Goal: Task Accomplishment & Management: Manage account settings

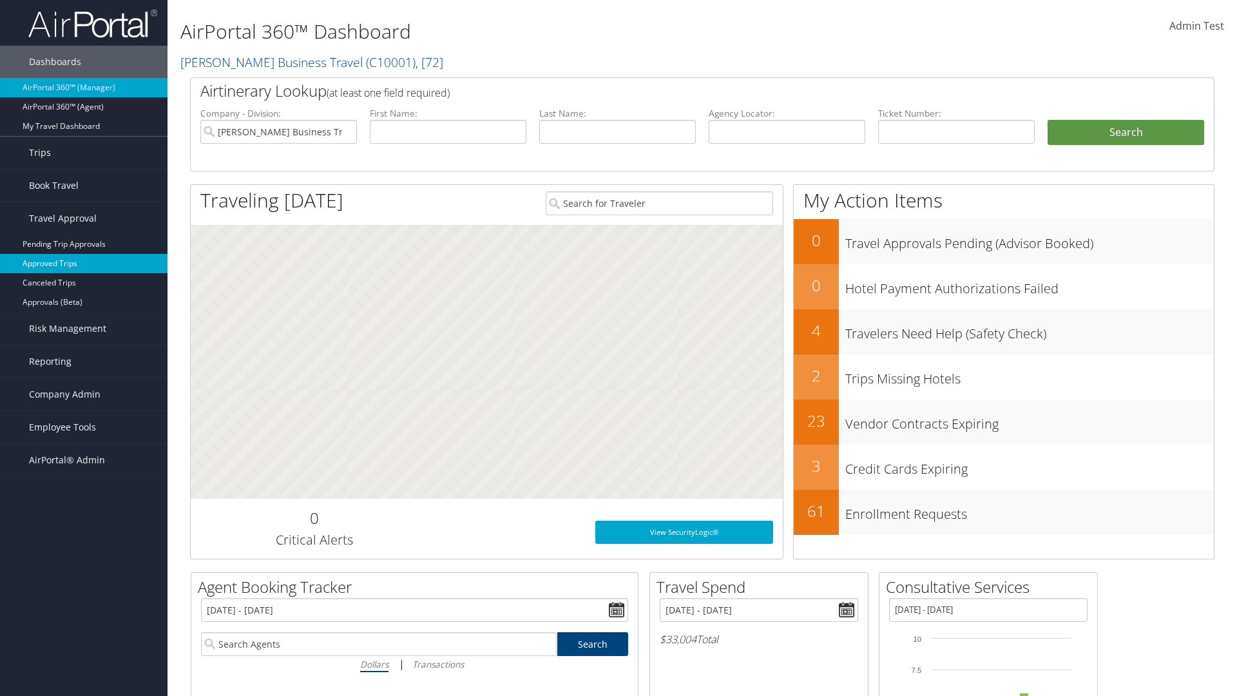
click at [84, 263] on link "Approved Trips" at bounding box center [83, 263] width 167 height 19
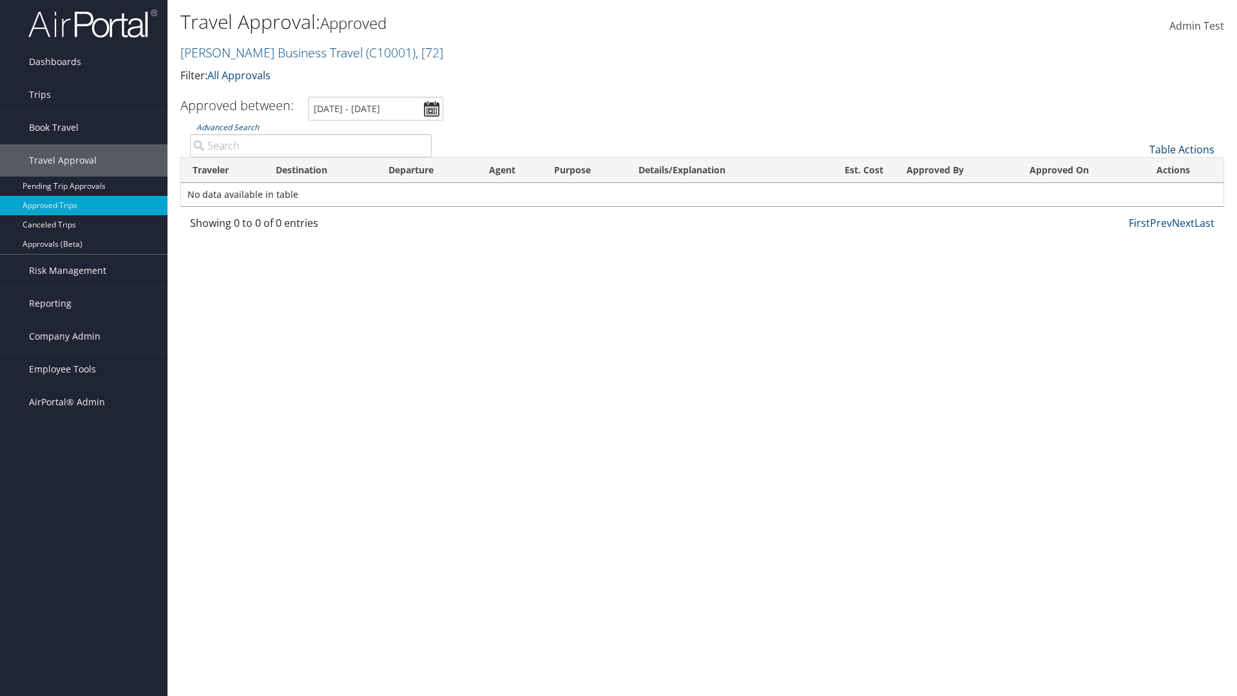
click at [1181, 149] on link "Table Actions" at bounding box center [1181, 149] width 65 height 14
click at [1138, 169] on link "Download Report" at bounding box center [1138, 169] width 169 height 22
click at [1181, 149] on link "Table Actions" at bounding box center [1181, 149] width 65 height 14
click at [1138, 191] on link "Column Visibility" at bounding box center [1138, 191] width 169 height 22
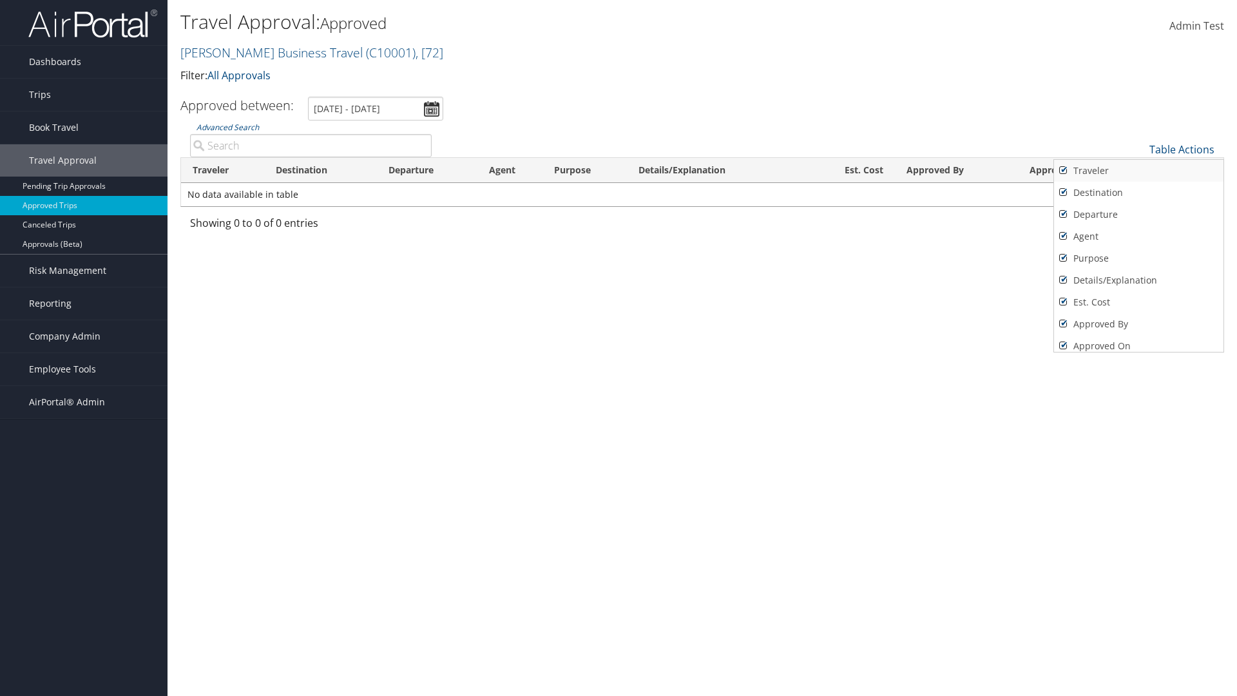
click at [1138, 171] on link "Traveler" at bounding box center [1138, 171] width 169 height 22
click at [1138, 193] on link "Destination" at bounding box center [1138, 193] width 169 height 22
click at [1138, 215] on link "Departure" at bounding box center [1138, 215] width 169 height 22
click at [1138, 236] on link "Agent" at bounding box center [1138, 236] width 169 height 22
click at [1138, 258] on link "Purpose" at bounding box center [1138, 258] width 169 height 22
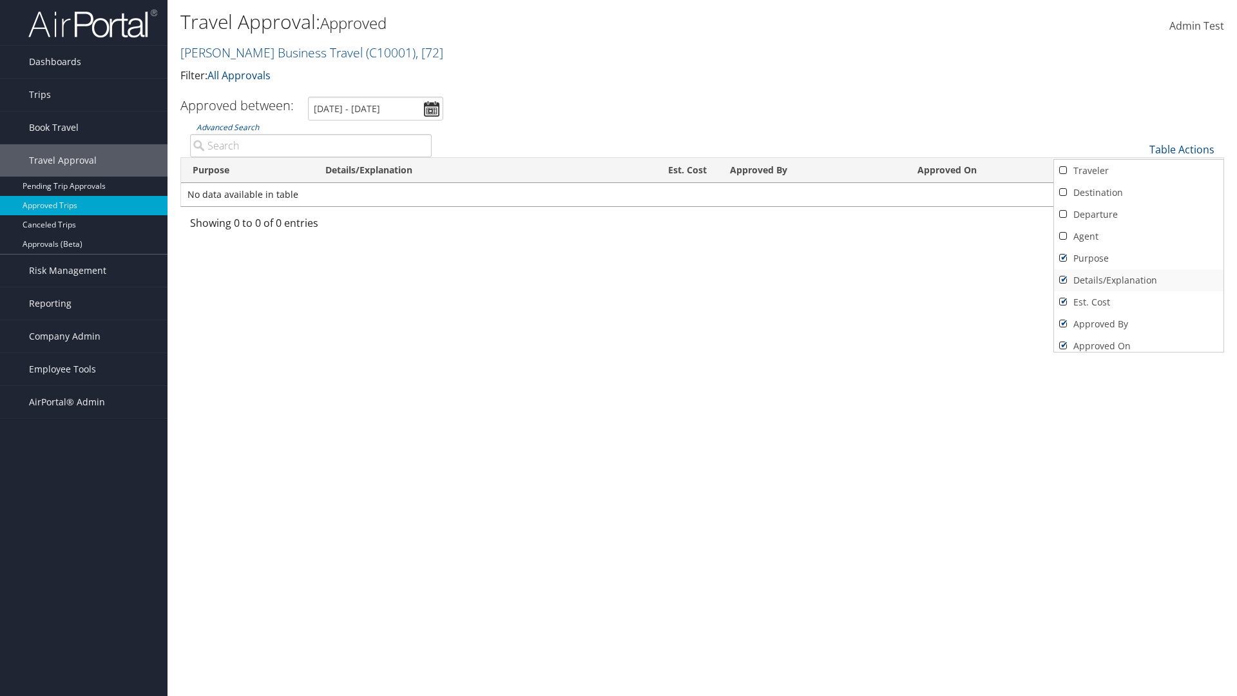
click at [1138, 280] on link "Details/Explanation" at bounding box center [1138, 280] width 169 height 22
click at [1138, 302] on link "Est. Cost" at bounding box center [1138, 302] width 169 height 22
click at [1138, 324] on link "Approved By" at bounding box center [1138, 324] width 169 height 22
click at [1138, 341] on link "Approved On" at bounding box center [1138, 346] width 169 height 22
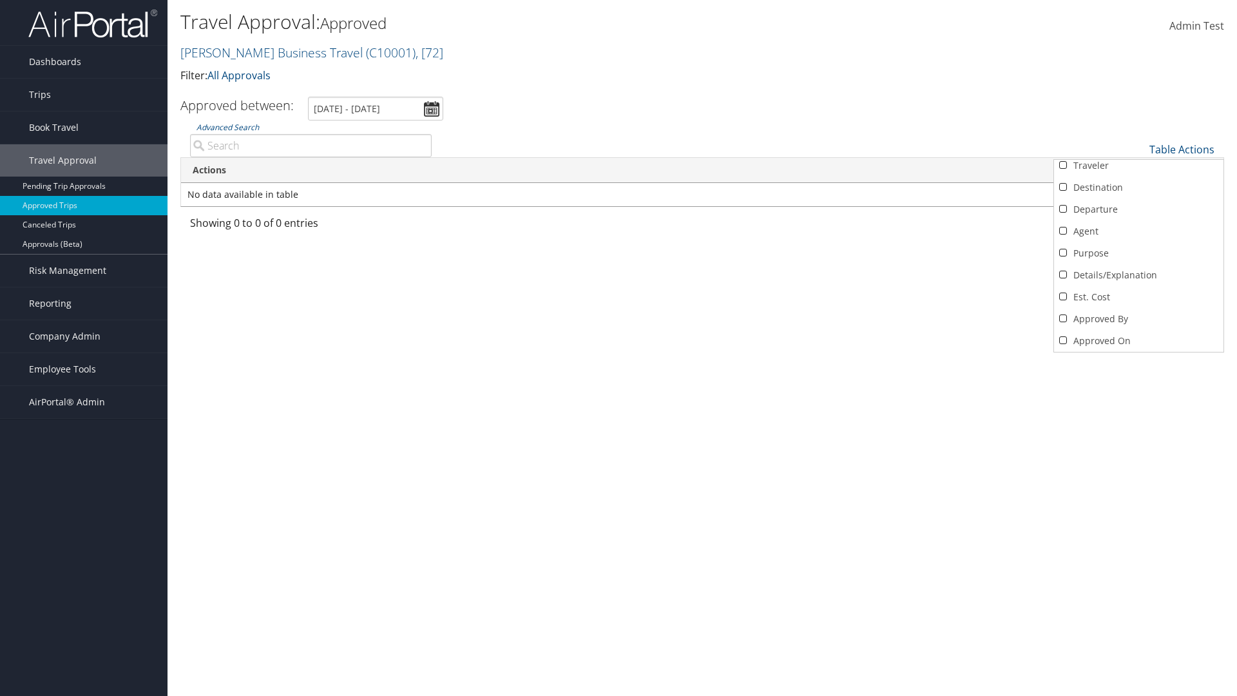
click at [618, 348] on div at bounding box center [618, 348] width 1237 height 696
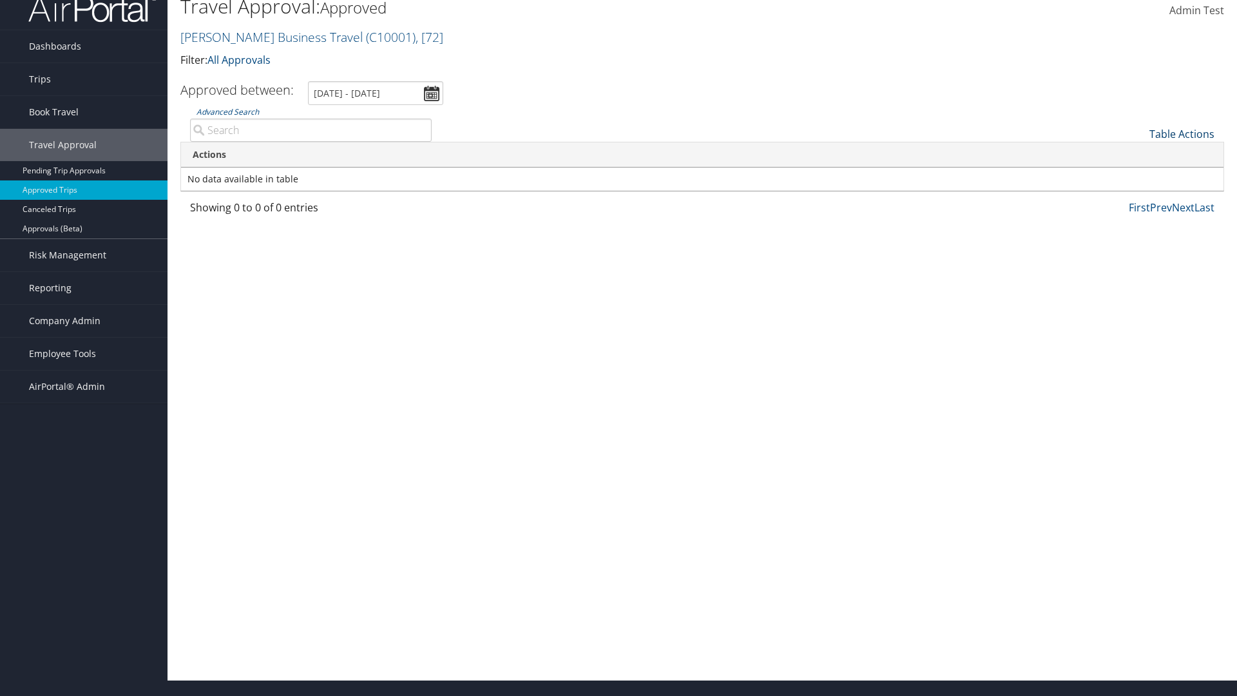
click at [1181, 134] on link "Table Actions" at bounding box center [1181, 134] width 65 height 14
click at [1138, 176] on link "Column Visibility" at bounding box center [1138, 176] width 169 height 22
click at [1138, 155] on link "Traveler" at bounding box center [1138, 155] width 169 height 22
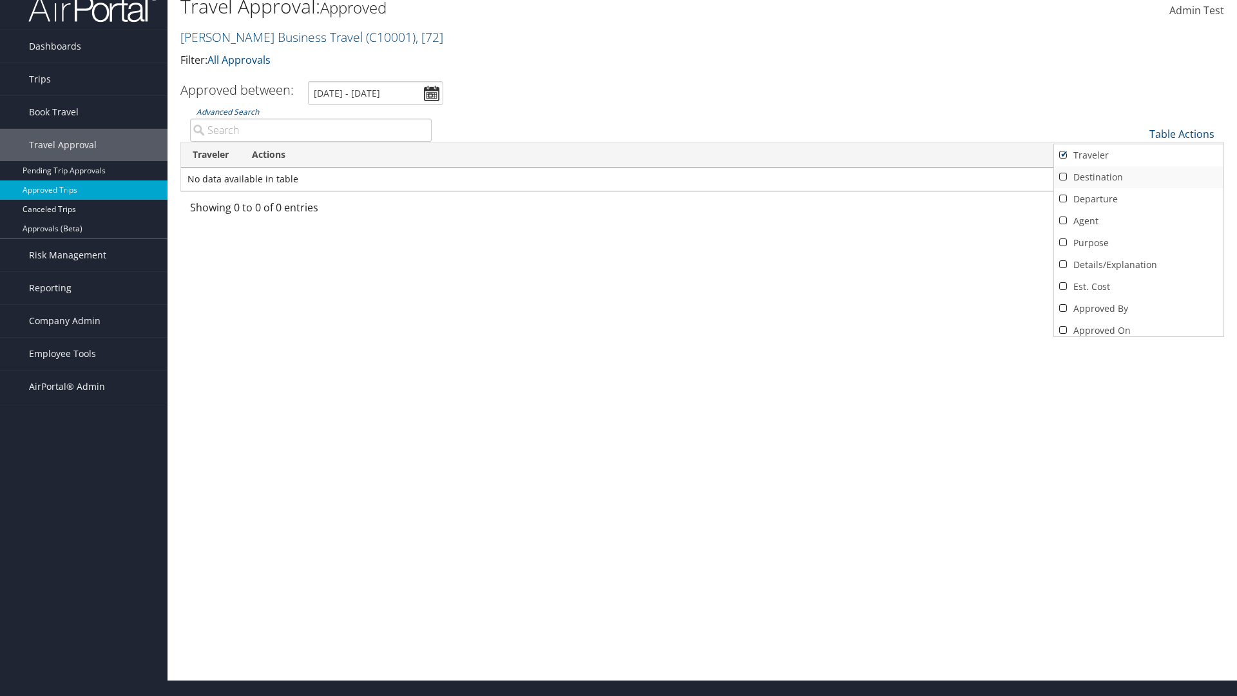
click at [1138, 177] on link "Destination" at bounding box center [1138, 177] width 169 height 22
click at [1138, 199] on link "Departure" at bounding box center [1138, 199] width 169 height 22
click at [1138, 221] on link "Agent" at bounding box center [1138, 221] width 169 height 22
click at [1138, 243] on link "Purpose" at bounding box center [1138, 243] width 169 height 22
click at [1138, 265] on link "Details/Explanation" at bounding box center [1138, 265] width 169 height 22
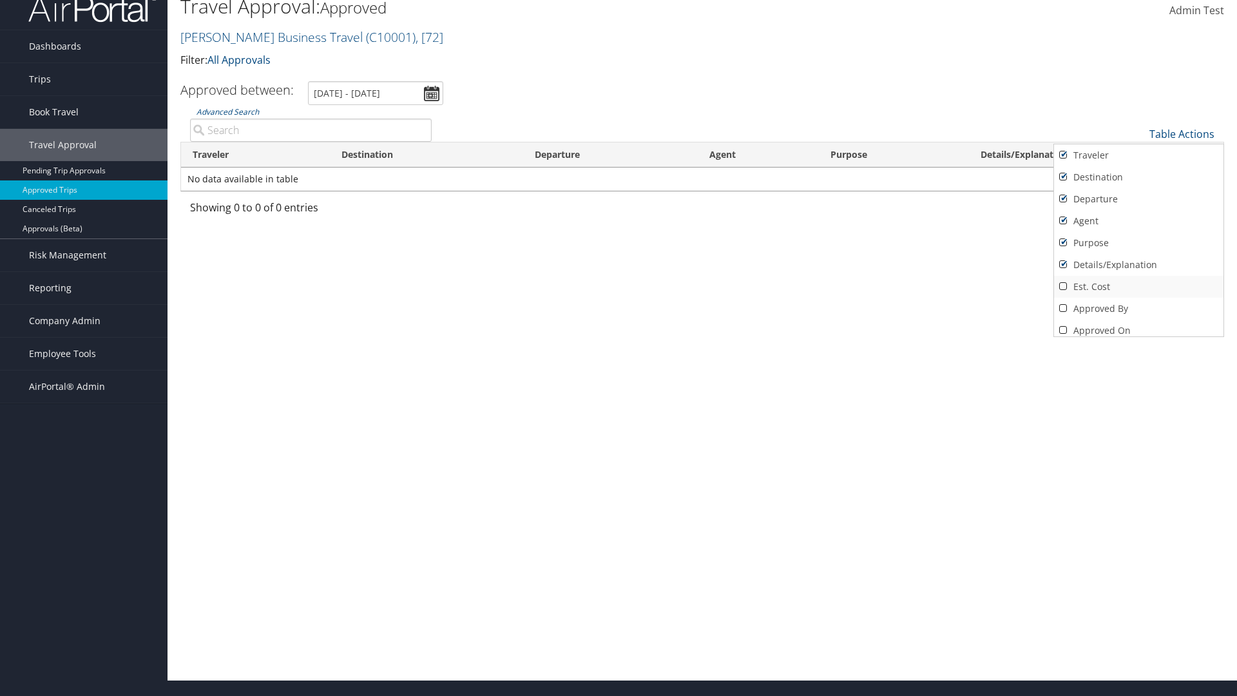
click at [1138, 287] on link "Est. Cost" at bounding box center [1138, 287] width 169 height 22
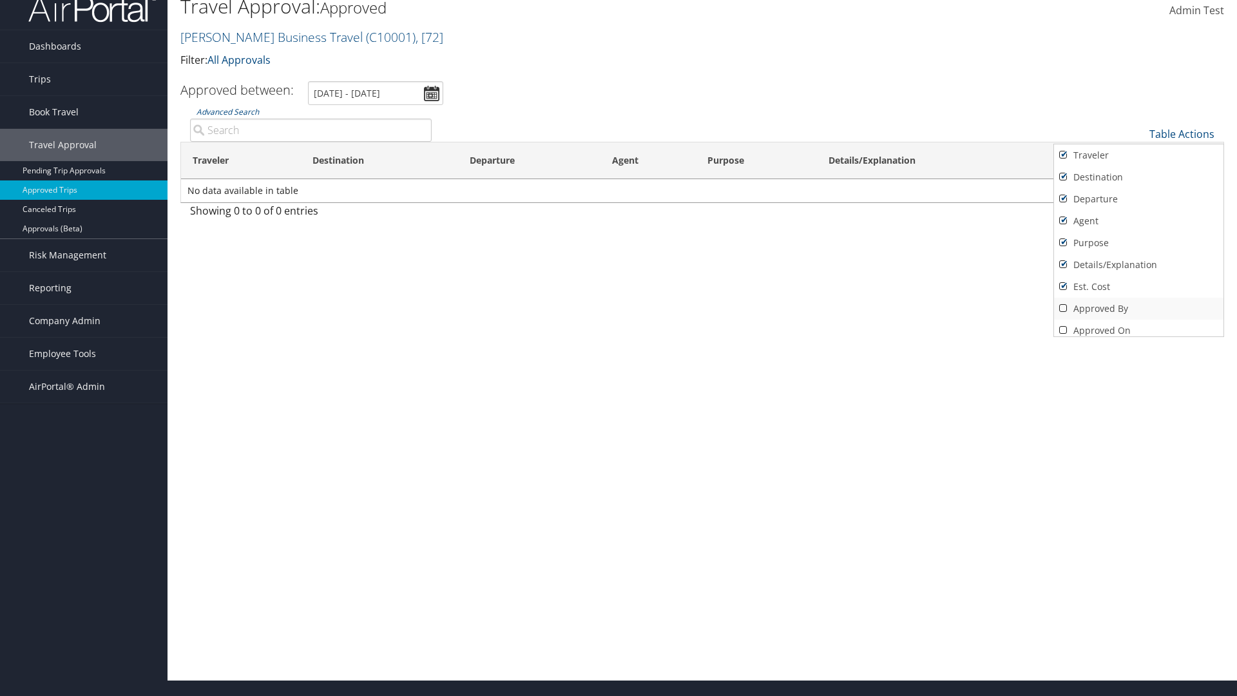
click at [1138, 309] on link "Approved By" at bounding box center [1138, 309] width 169 height 22
click at [1138, 325] on link "Approved On" at bounding box center [1138, 331] width 169 height 22
click at [618, 348] on div at bounding box center [618, 348] width 1237 height 696
